Goal: Information Seeking & Learning: Learn about a topic

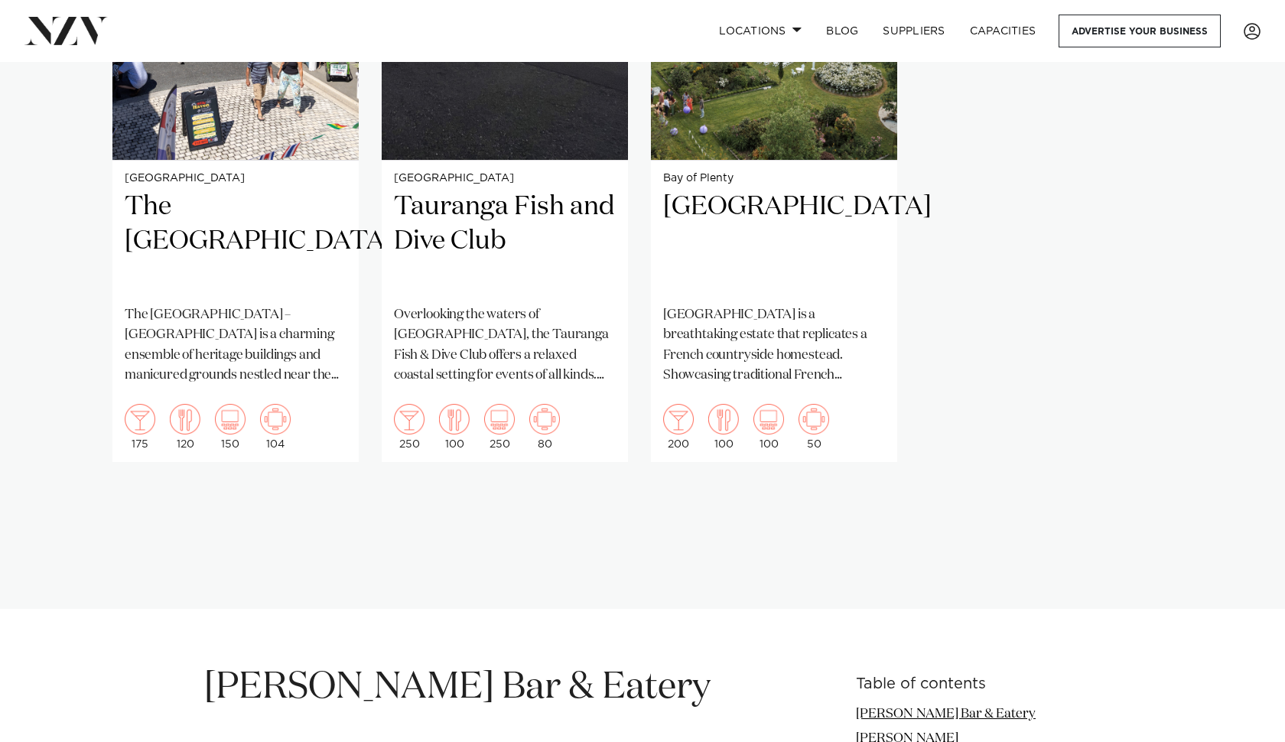
scroll to position [1305, 0]
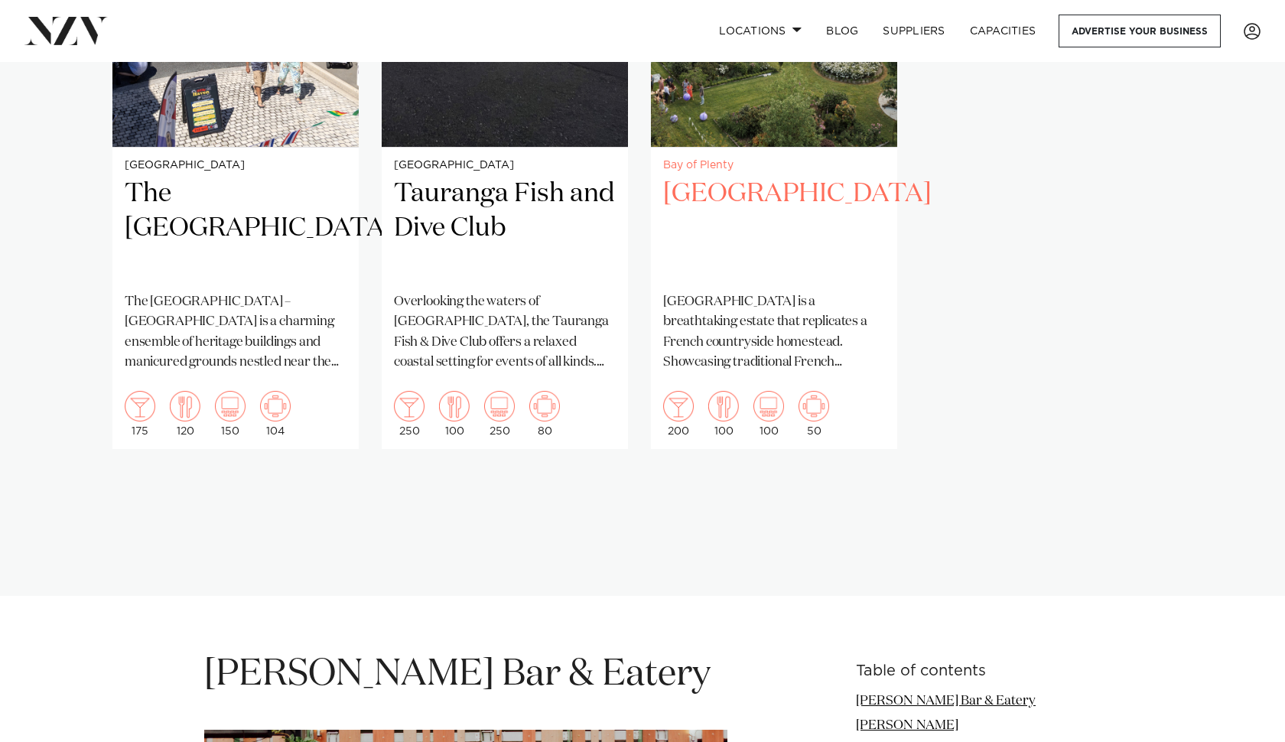
click at [766, 249] on h2 "[GEOGRAPHIC_DATA]" at bounding box center [774, 228] width 222 height 103
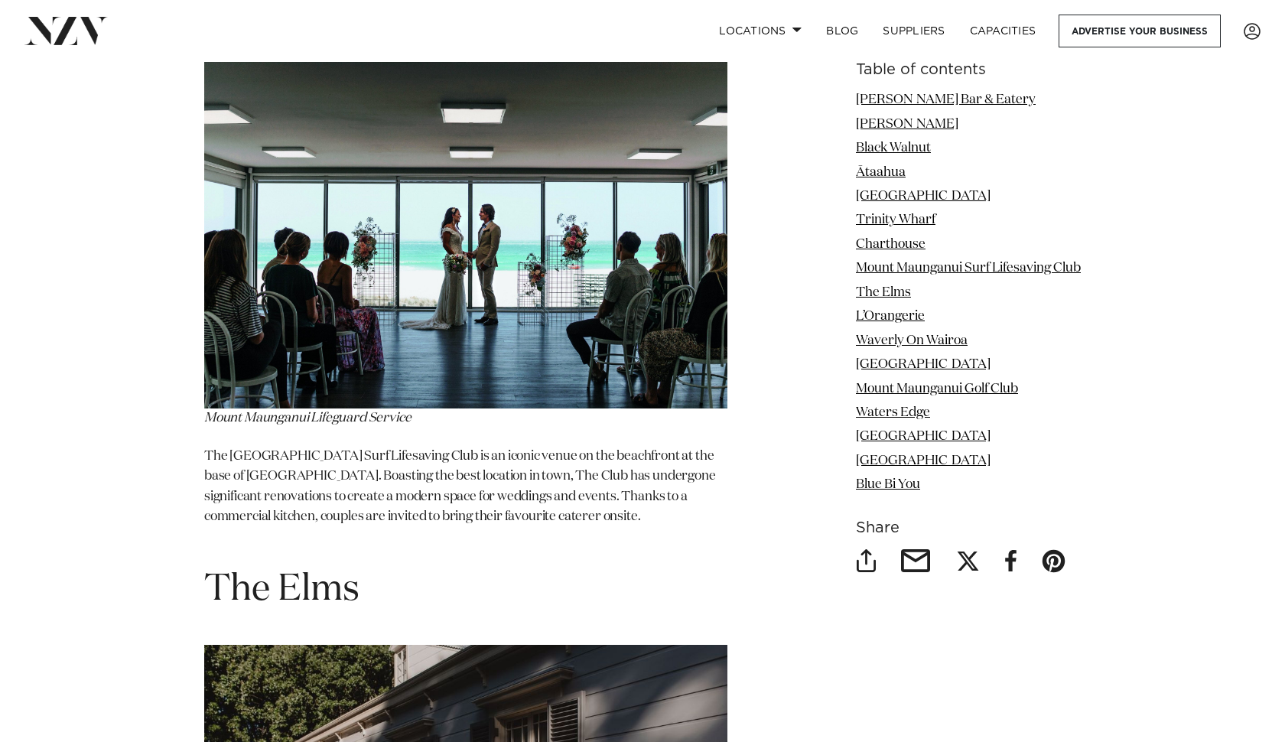
scroll to position [6099, 0]
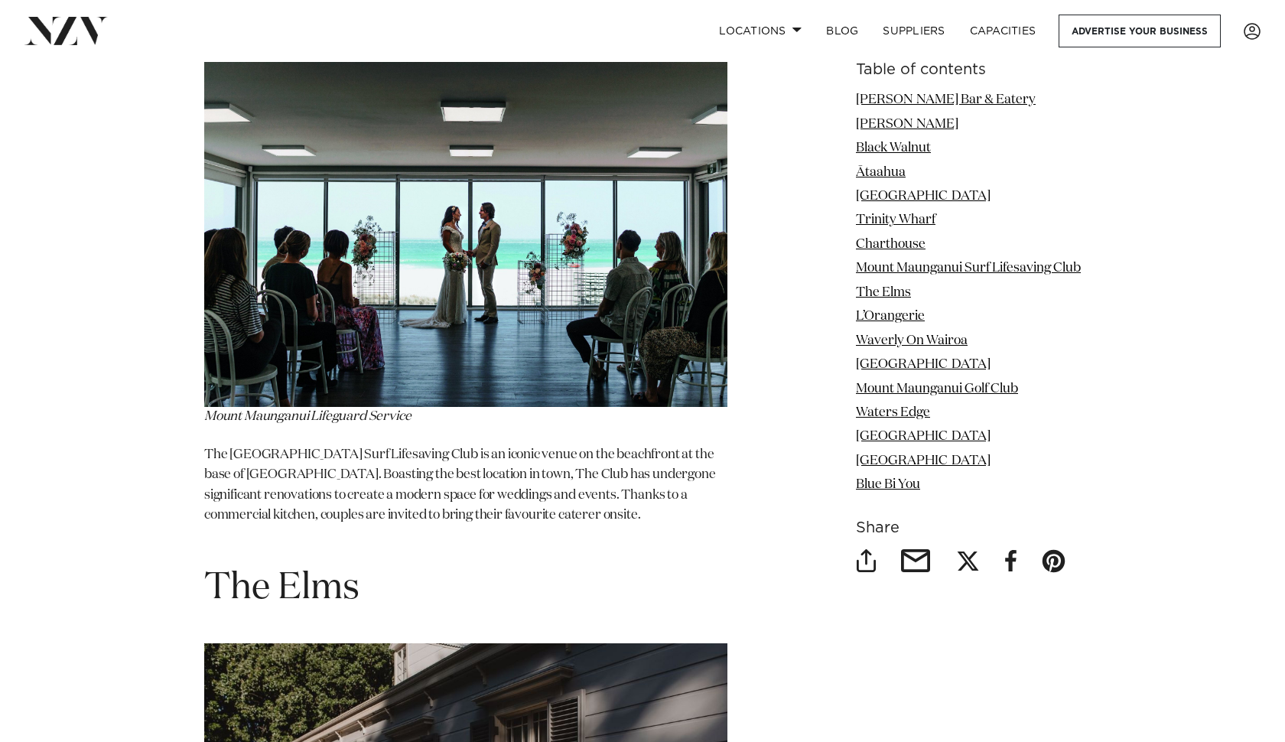
click at [532, 240] on img at bounding box center [465, 232] width 523 height 349
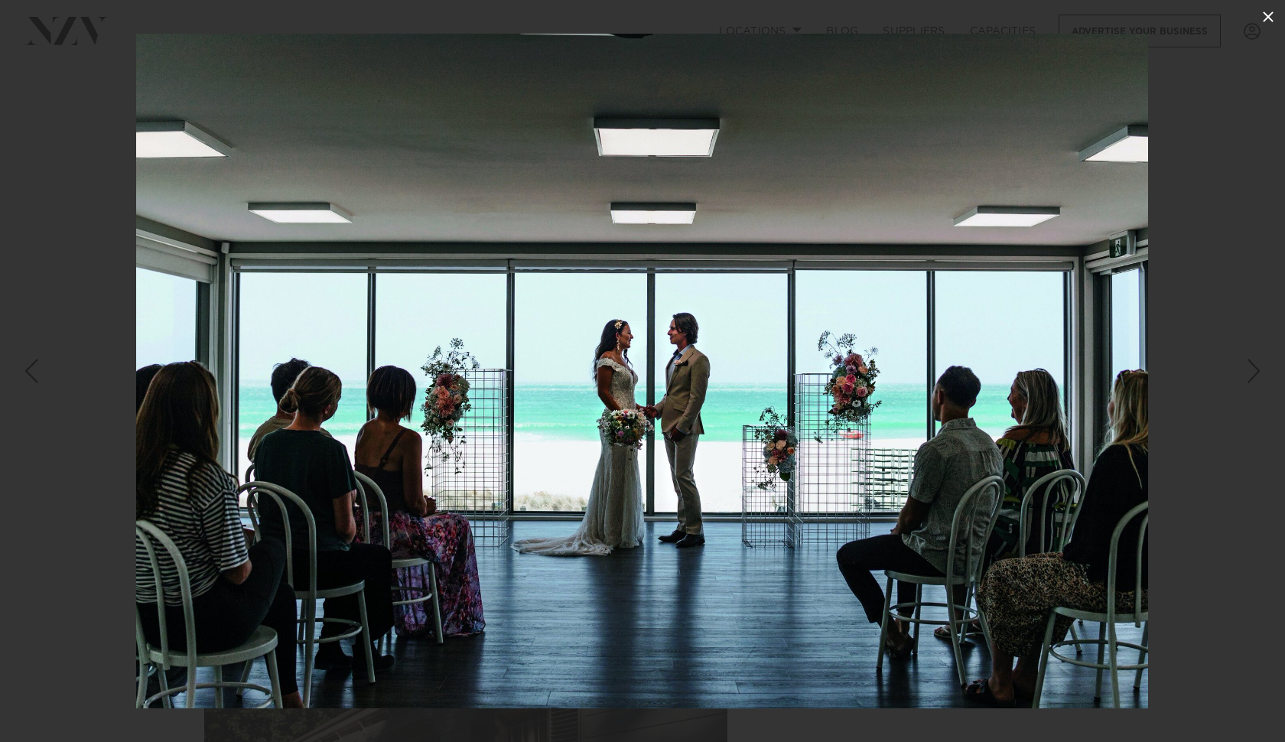
click at [1268, 28] on button at bounding box center [1269, 17] width 34 height 34
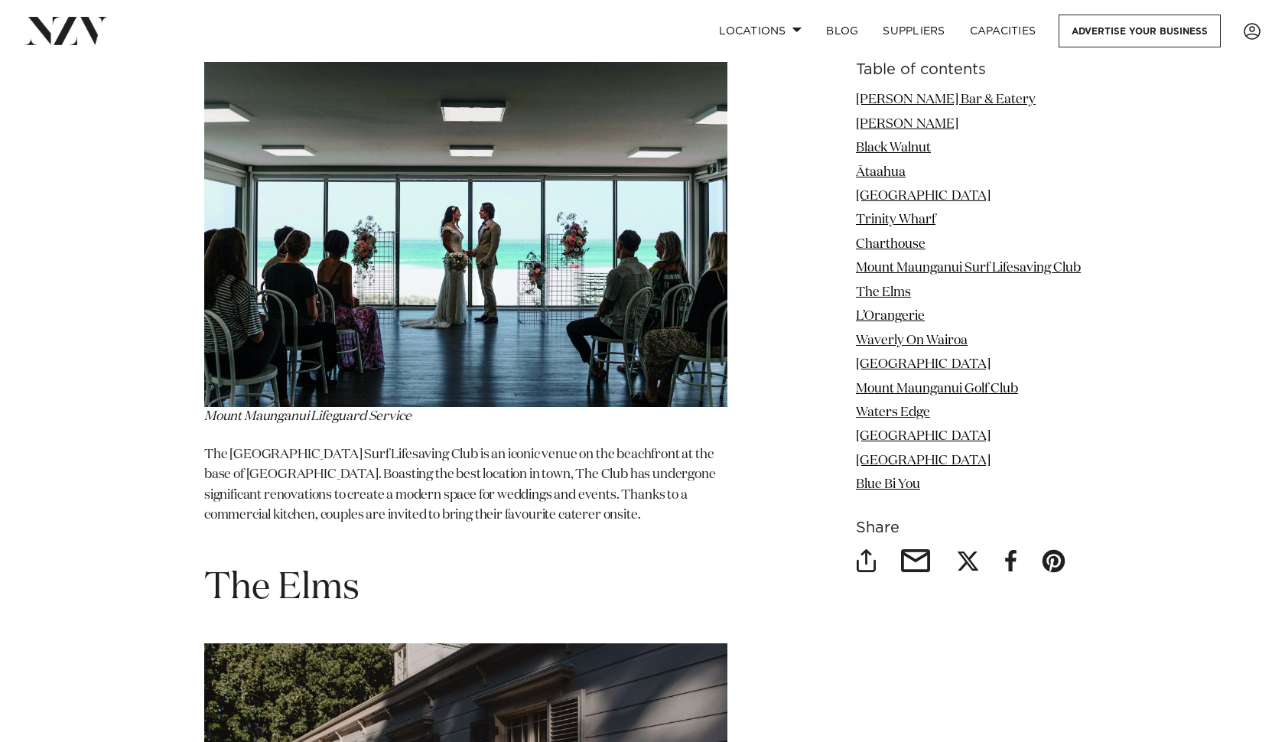
scroll to position [6047, 0]
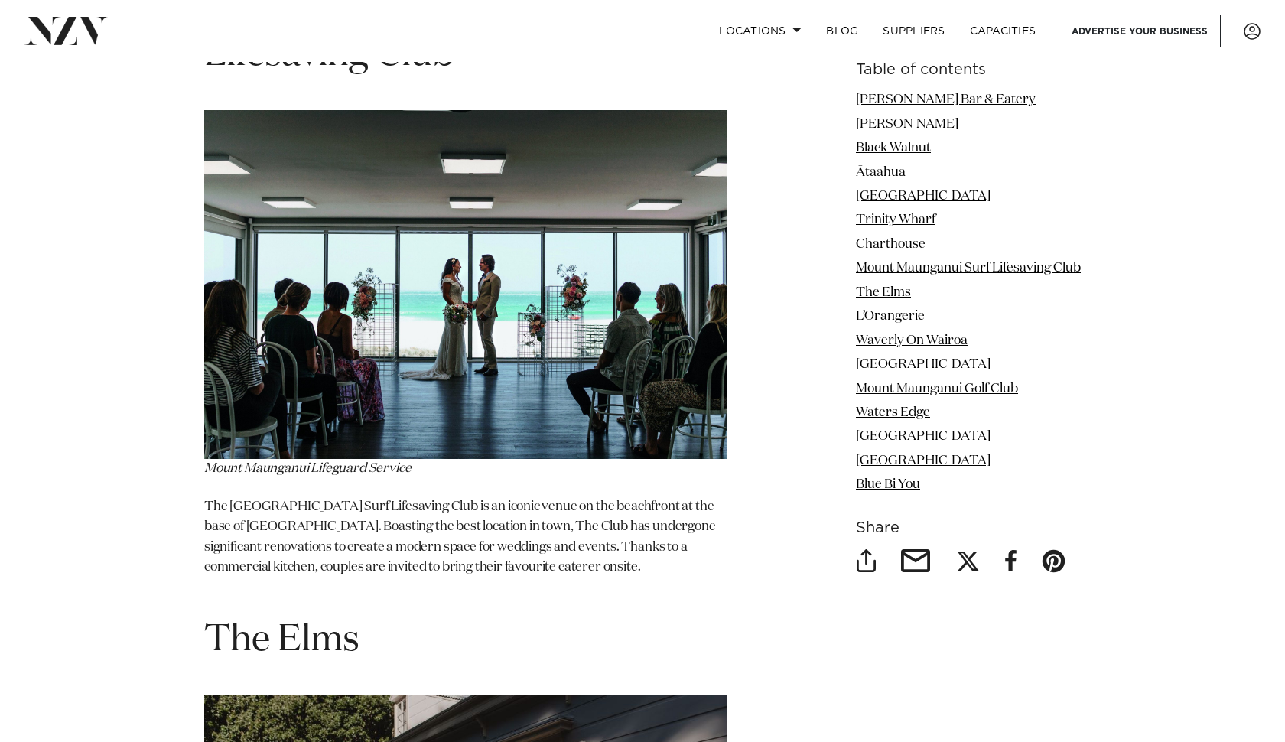
click at [542, 497] on p "The [GEOGRAPHIC_DATA] Surf Lifesaving Club is an iconic venue on the beachfront…" at bounding box center [465, 547] width 523 height 101
click at [523, 253] on img at bounding box center [465, 284] width 523 height 349
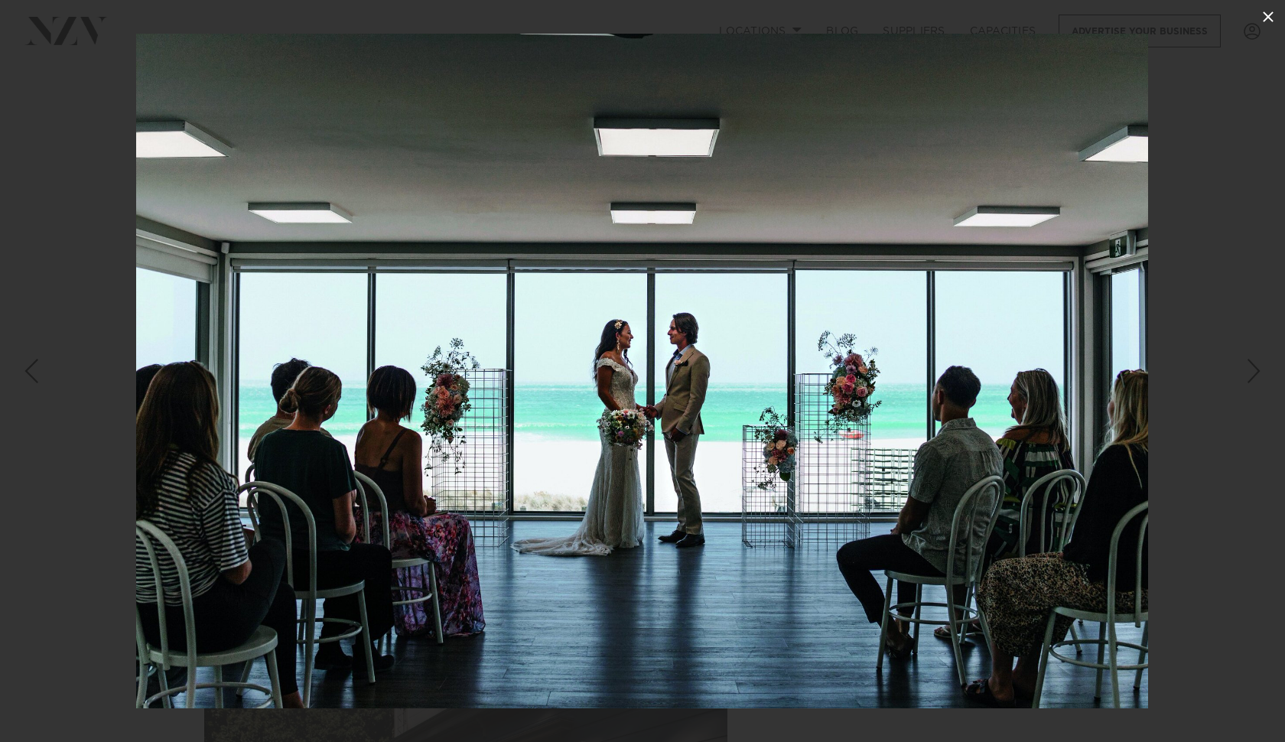
click at [1252, 21] on button at bounding box center [1269, 17] width 34 height 34
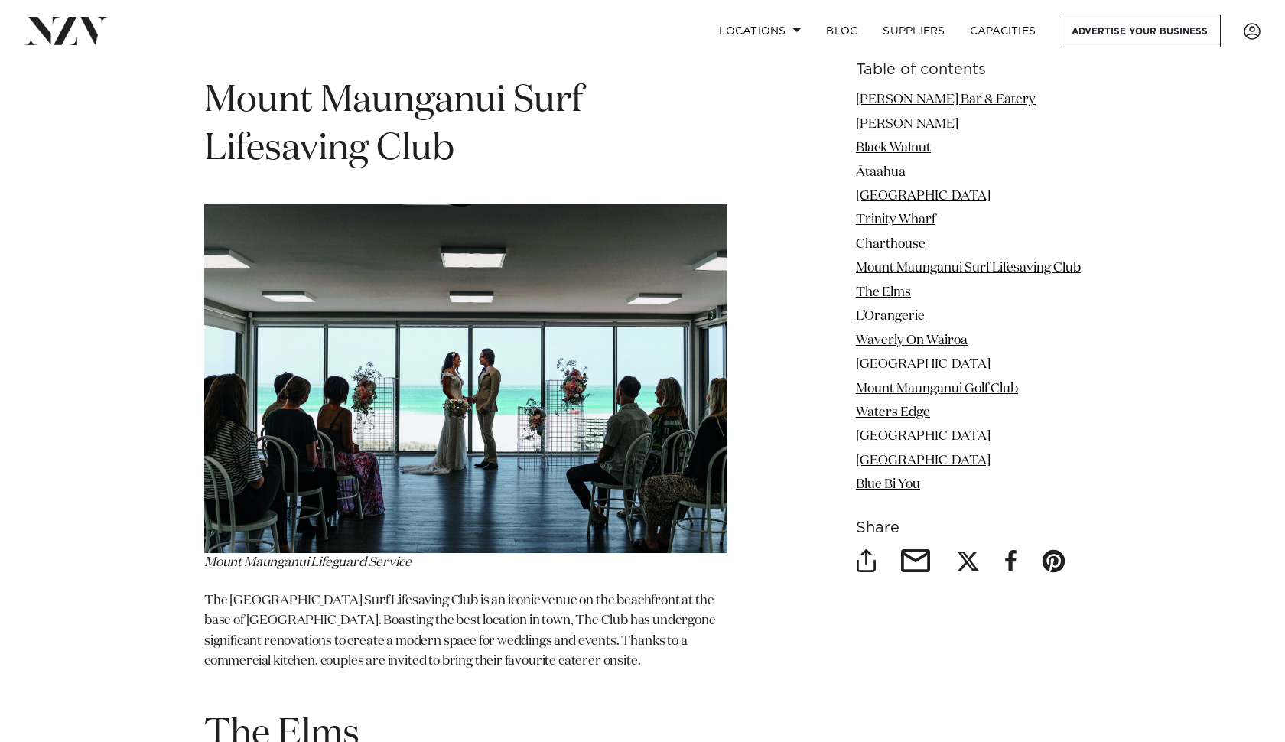
scroll to position [5886, 0]
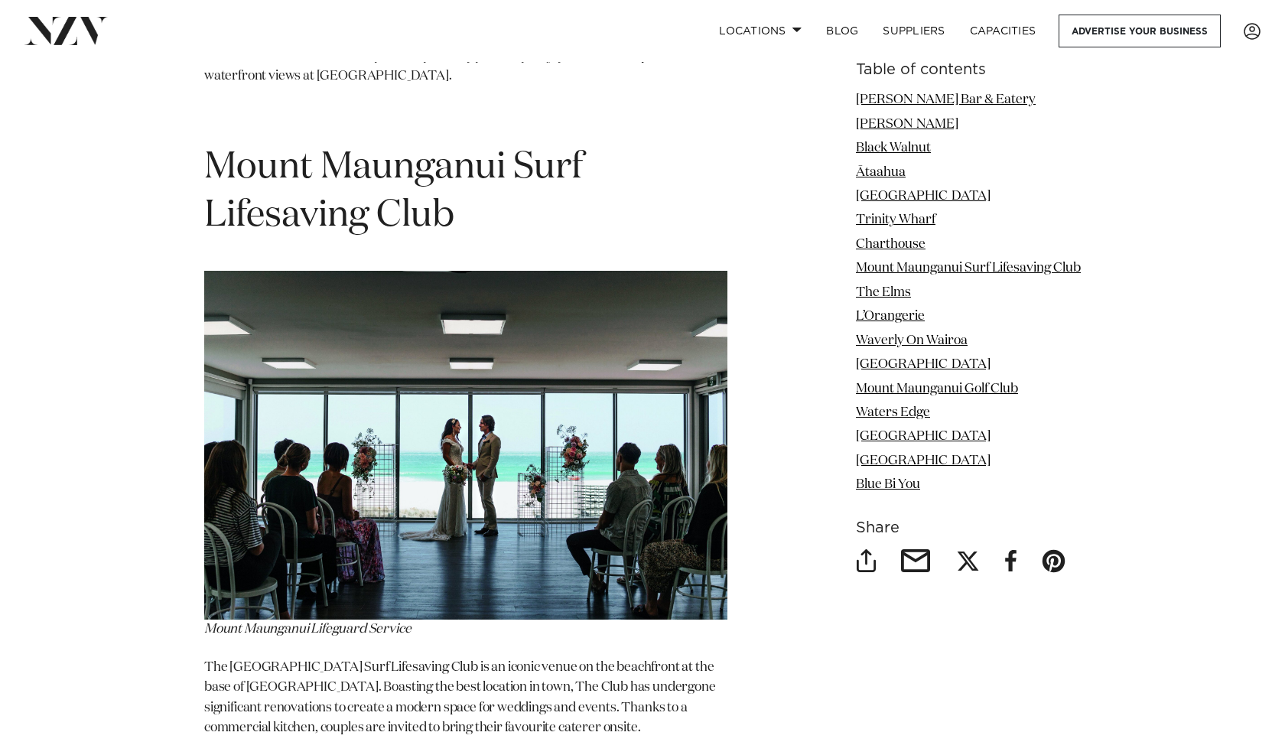
click at [504, 177] on h1 "Mount Maunganui Surf Lifesaving Club" at bounding box center [465, 192] width 523 height 96
click at [400, 144] on h1 "Mount Maunganui Surf Lifesaving Club" at bounding box center [465, 192] width 523 height 96
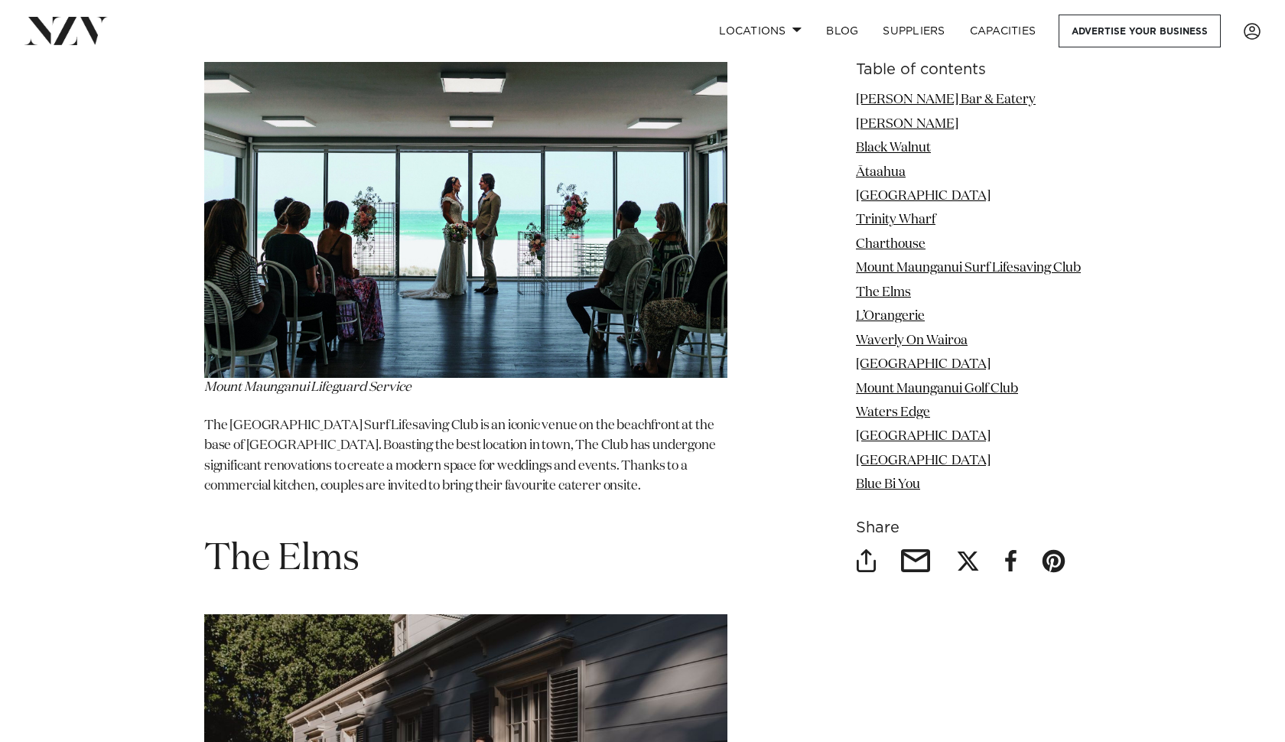
click at [422, 416] on p "The [GEOGRAPHIC_DATA] Surf Lifesaving Club is an iconic venue on the beachfront…" at bounding box center [465, 466] width 523 height 101
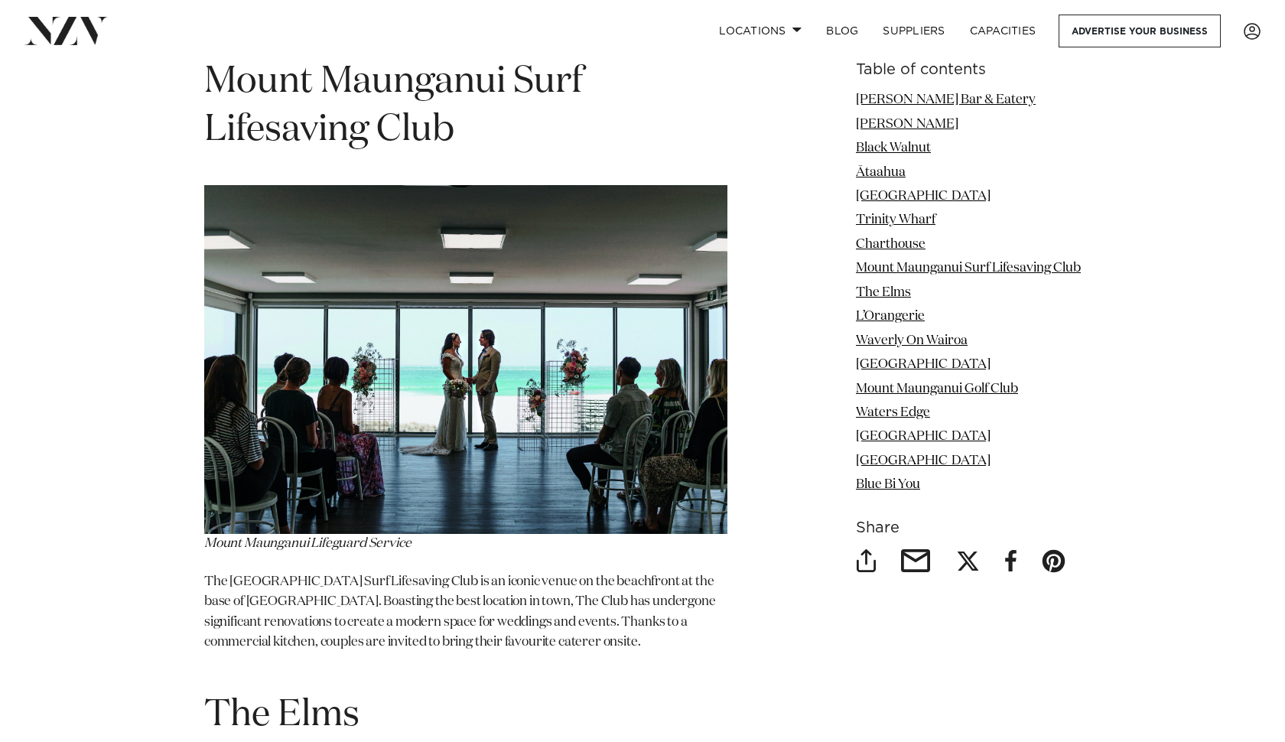
scroll to position [5966, 0]
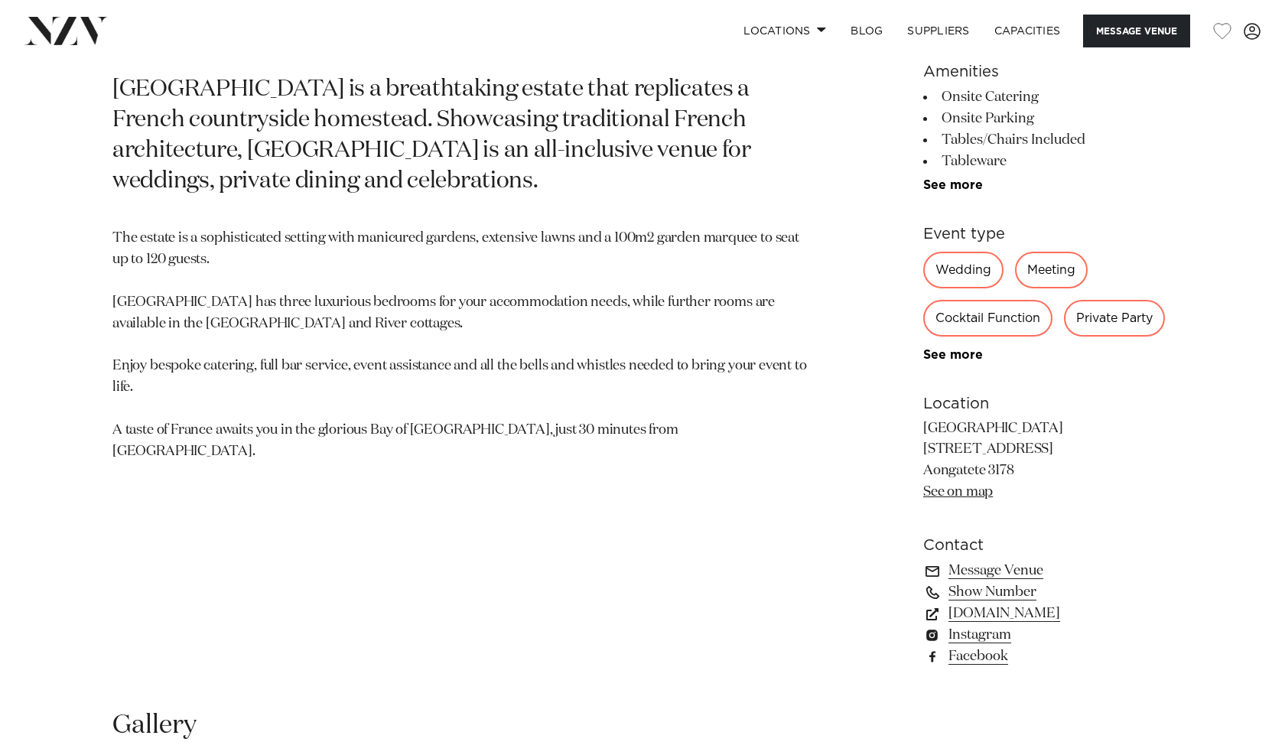
scroll to position [775, 0]
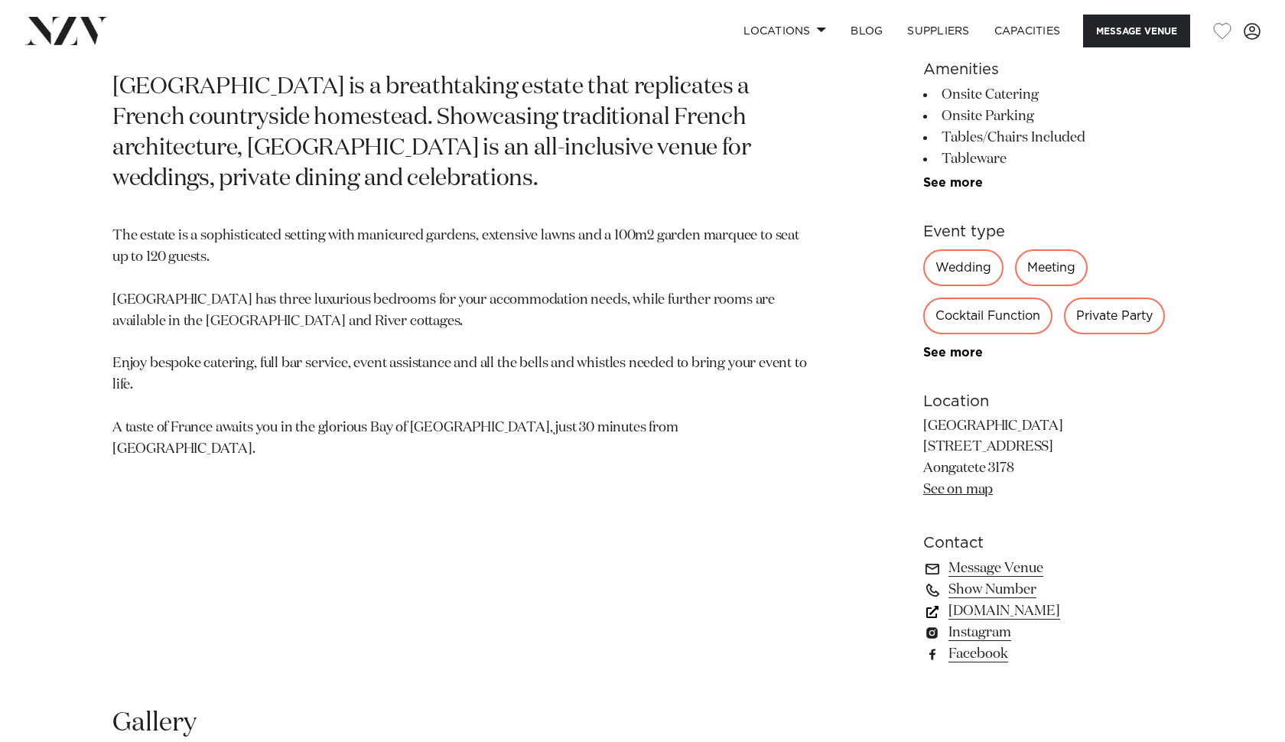
click at [1007, 607] on link "www.villavie.co.nz" at bounding box center [1047, 611] width 249 height 21
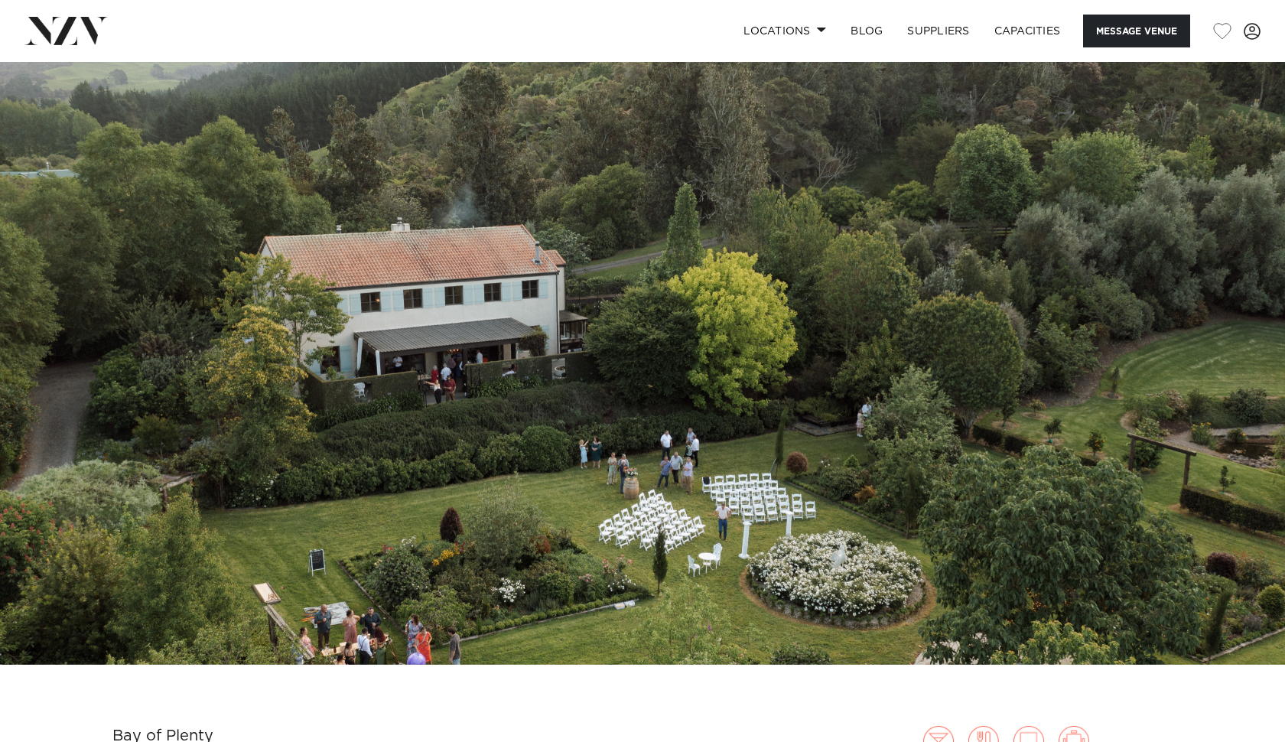
scroll to position [0, 0]
